Goal: Download file/media

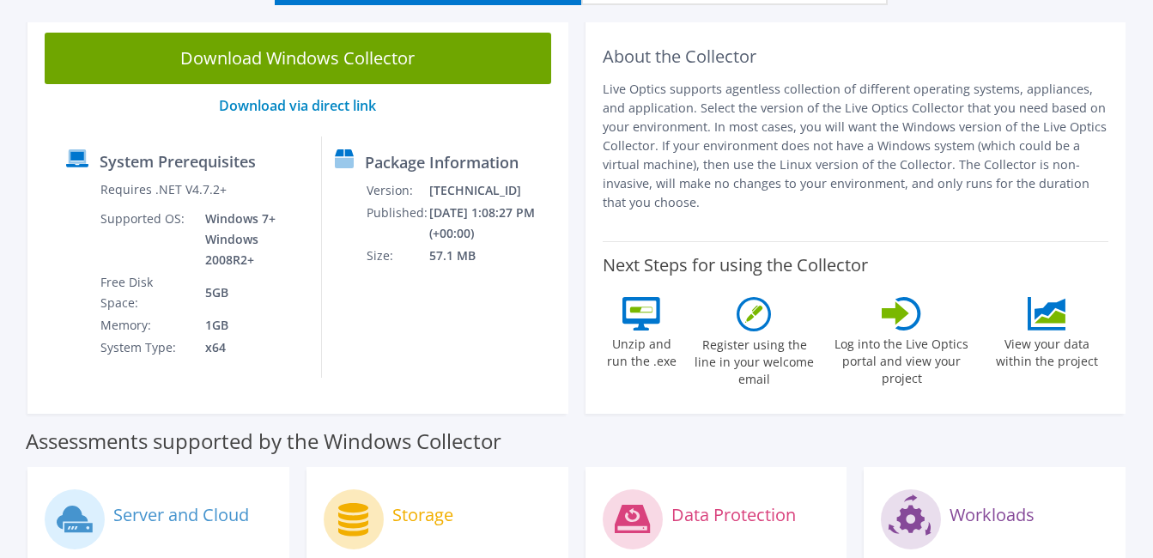
scroll to position [86, 0]
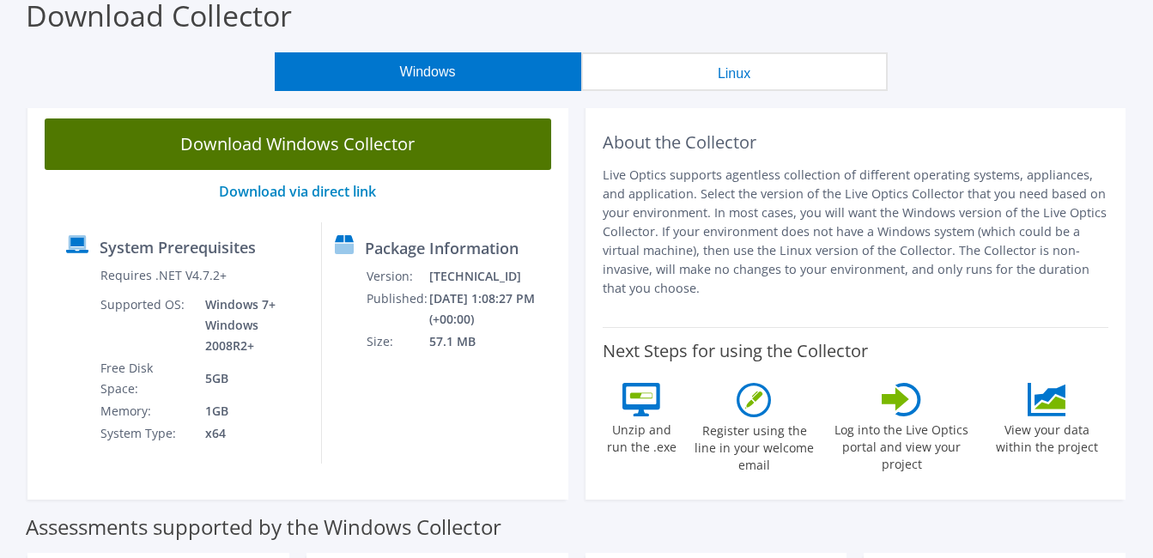
click at [304, 141] on link "Download Windows Collector" at bounding box center [298, 143] width 506 height 51
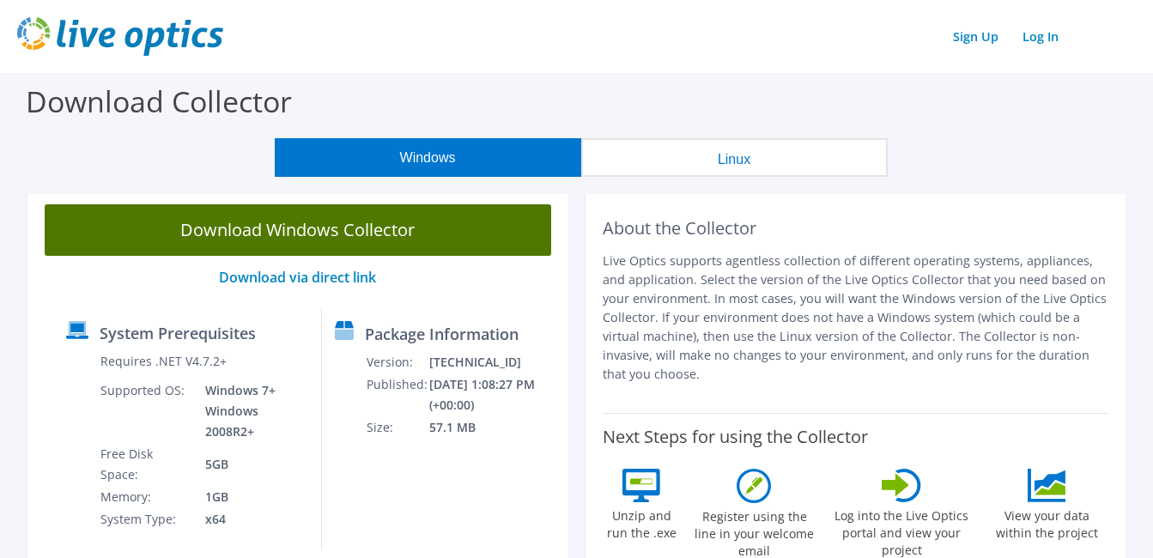
click at [280, 239] on link "Download Windows Collector" at bounding box center [298, 229] width 506 height 51
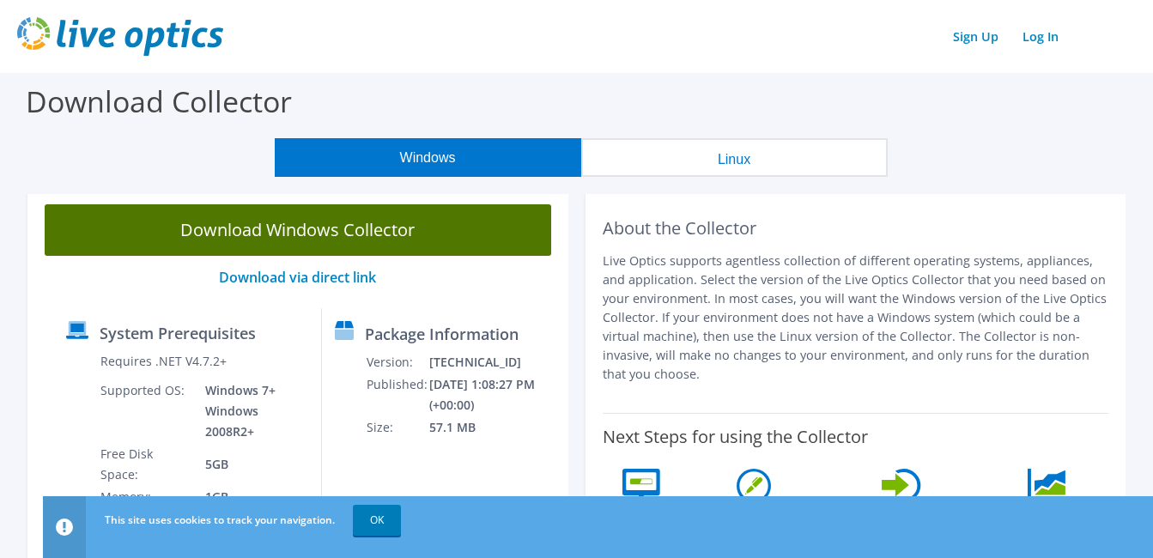
click at [329, 227] on link "Download Windows Collector" at bounding box center [298, 229] width 506 height 51
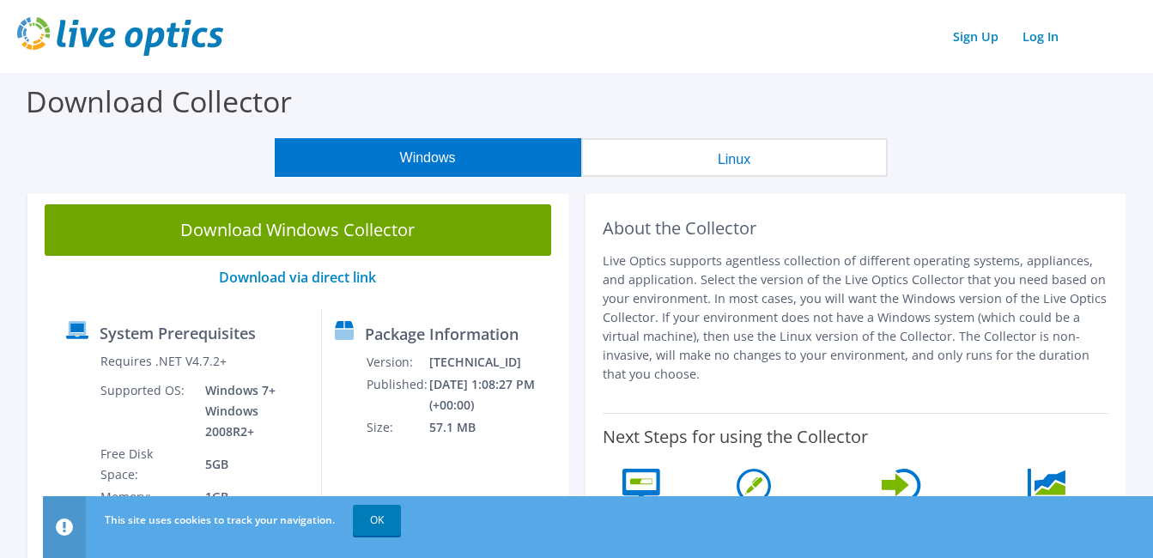
click at [656, 164] on button "Linux" at bounding box center [734, 157] width 306 height 39
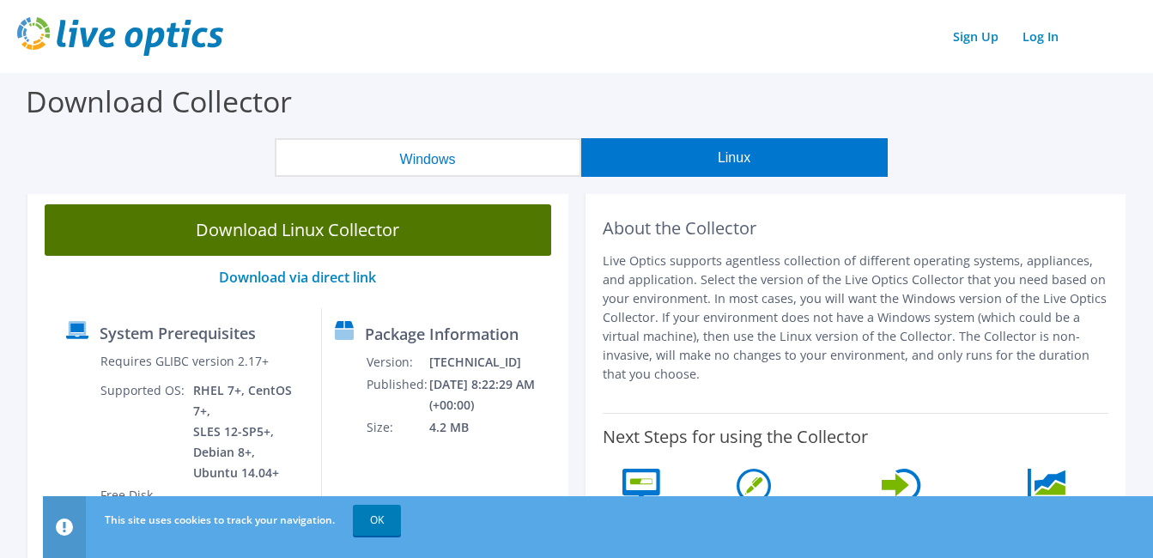
click at [257, 232] on link "Download Linux Collector" at bounding box center [298, 229] width 506 height 51
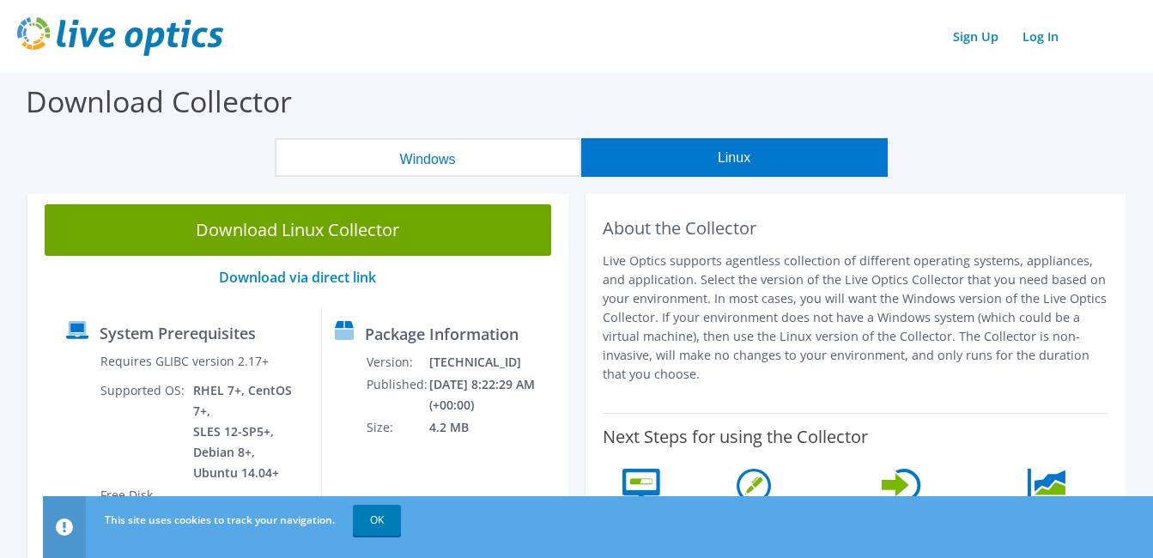
click at [687, 40] on div "Sign Up Log In" at bounding box center [576, 36] width 1118 height 39
